Goal: Transaction & Acquisition: Purchase product/service

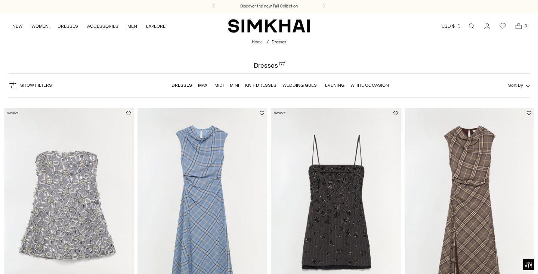
click at [219, 86] on link "Midi" at bounding box center [218, 85] width 9 height 5
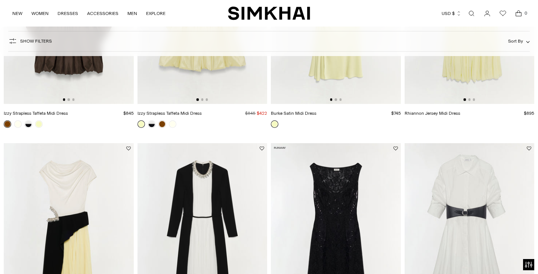
scroll to position [894, 0]
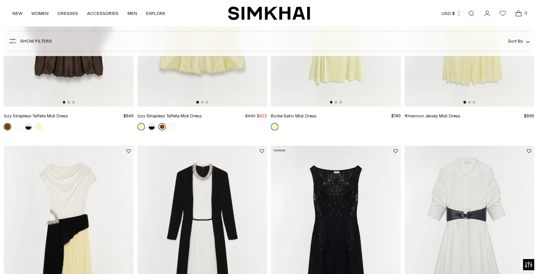
click at [164, 125] on link at bounding box center [161, 126] width 7 height 7
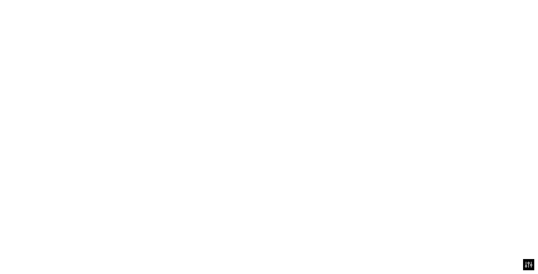
scroll to position [893, 0]
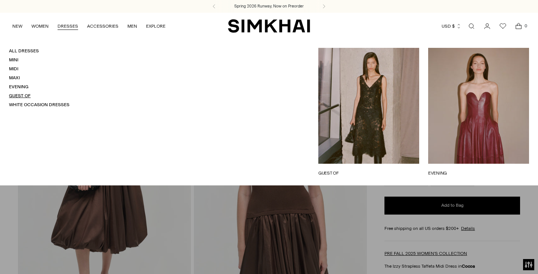
click at [22, 96] on link "Guest Of" at bounding box center [20, 95] width 22 height 5
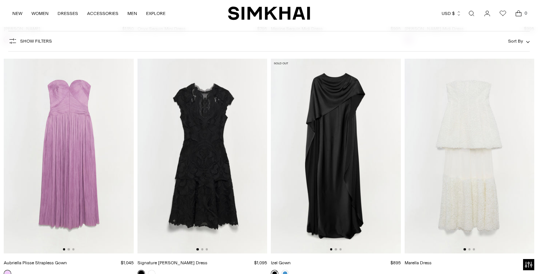
scroll to position [5650, 0]
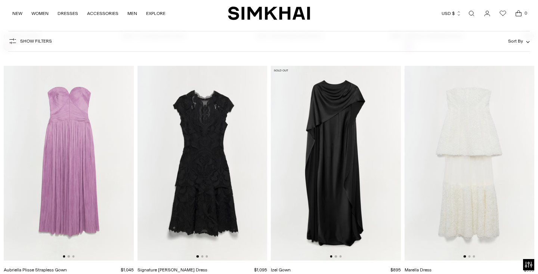
click at [83, 142] on img at bounding box center [69, 163] width 130 height 195
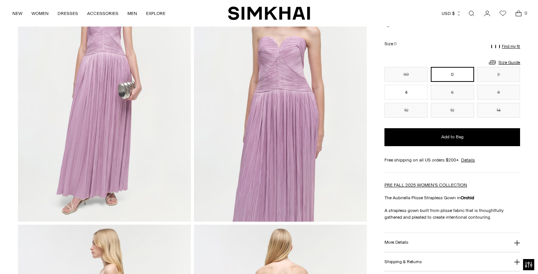
scroll to position [72, 0]
